Goal: Transaction & Acquisition: Download file/media

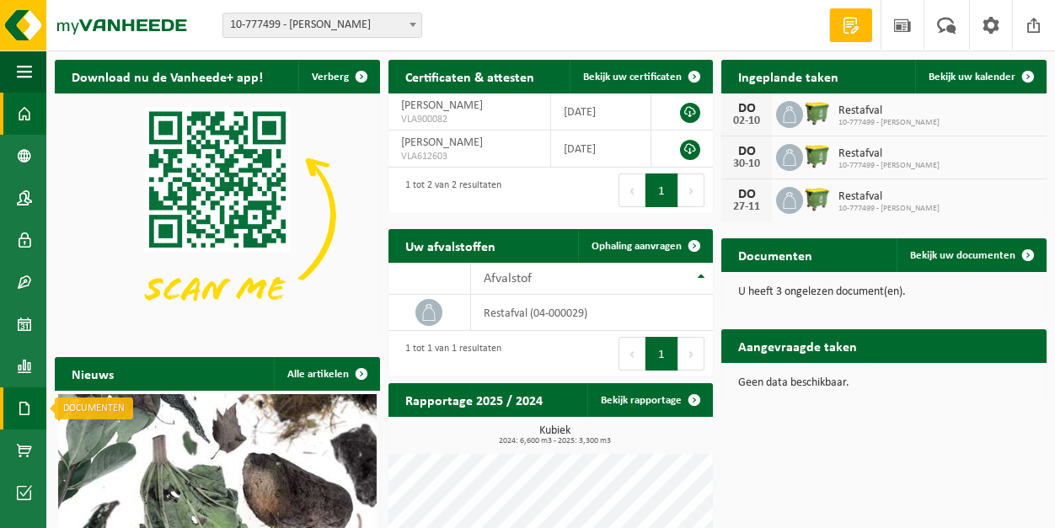
click at [27, 405] on span at bounding box center [24, 409] width 15 height 42
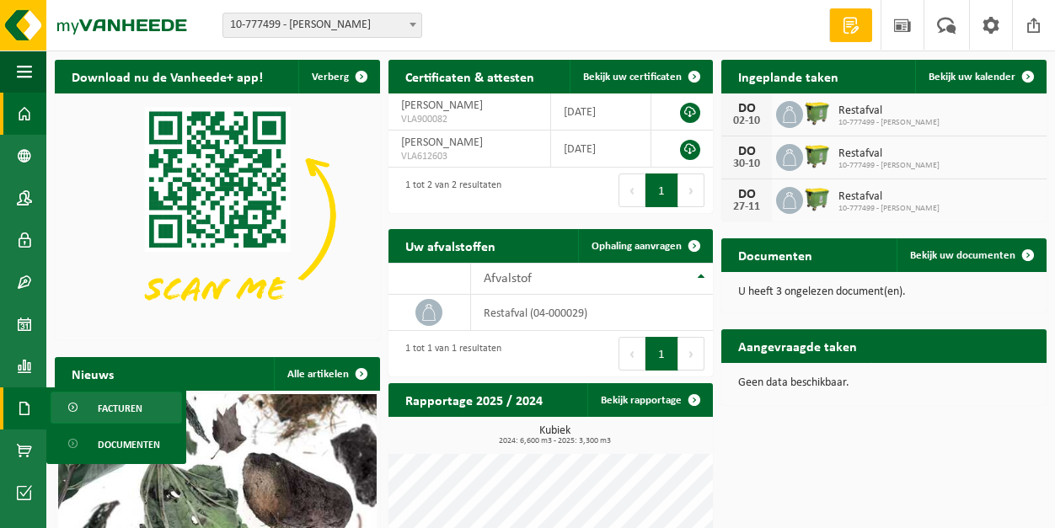
click at [105, 409] on span "Facturen" at bounding box center [120, 409] width 45 height 32
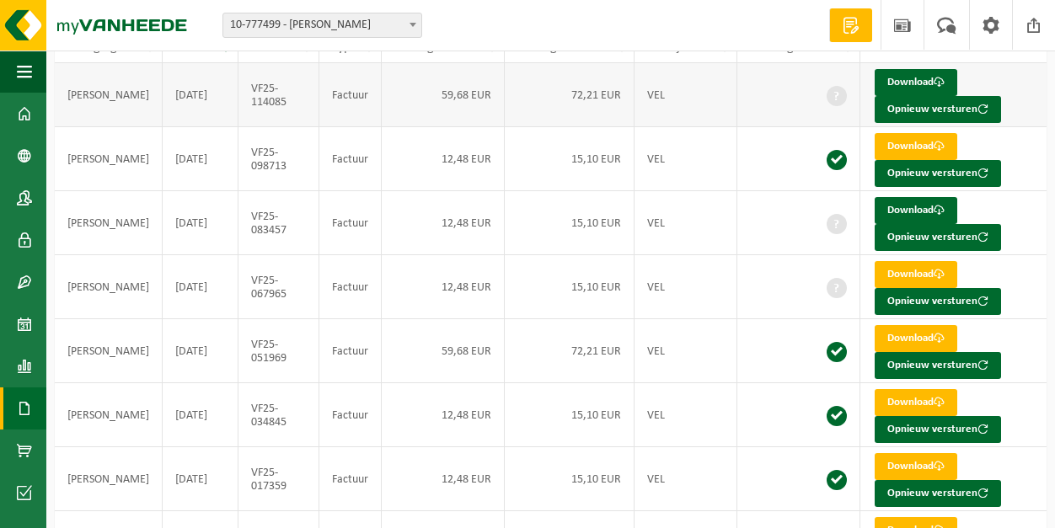
scroll to position [147, 0]
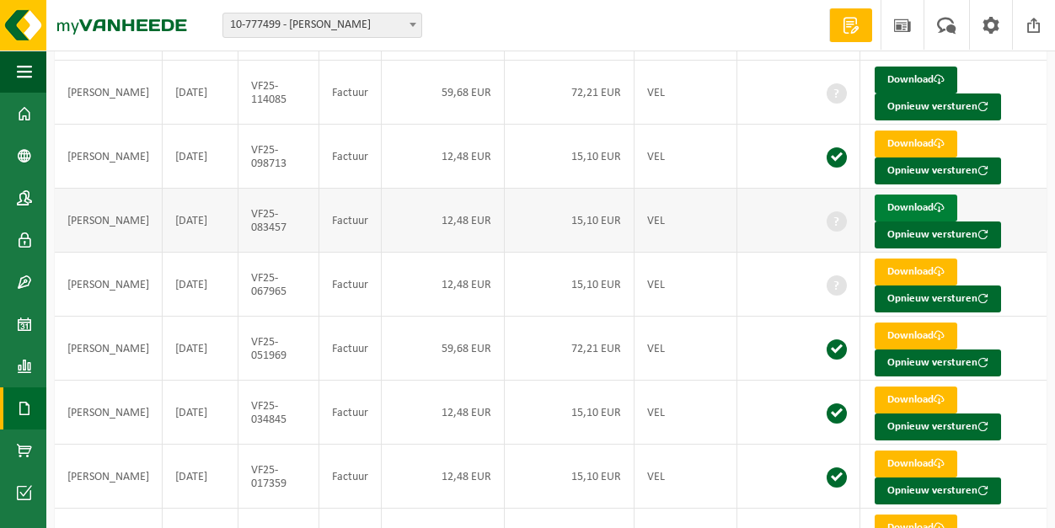
click at [899, 201] on link "Download" at bounding box center [916, 208] width 83 height 27
click at [891, 138] on link "Download" at bounding box center [916, 144] width 83 height 27
click at [875, 80] on link "Download" at bounding box center [916, 80] width 83 height 27
click at [696, 272] on td "VEL" at bounding box center [686, 285] width 103 height 64
click at [887, 269] on link "Download" at bounding box center [916, 272] width 83 height 27
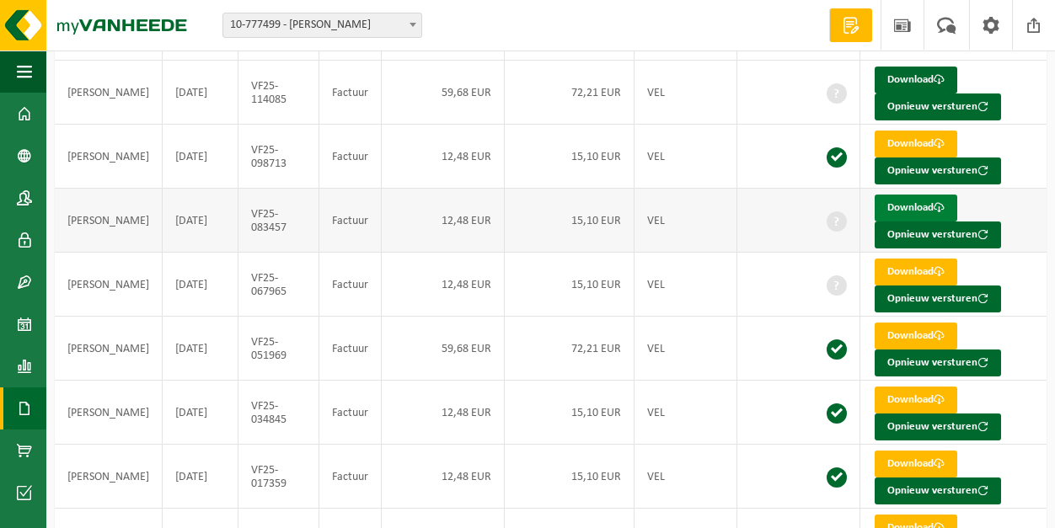
click at [905, 203] on link "Download" at bounding box center [916, 208] width 83 height 27
click at [886, 140] on link "Download" at bounding box center [916, 144] width 83 height 27
click at [889, 70] on link "Download" at bounding box center [916, 80] width 83 height 27
click at [1035, 24] on span at bounding box center [1033, 25] width 25 height 50
